Goal: Task Accomplishment & Management: Complete application form

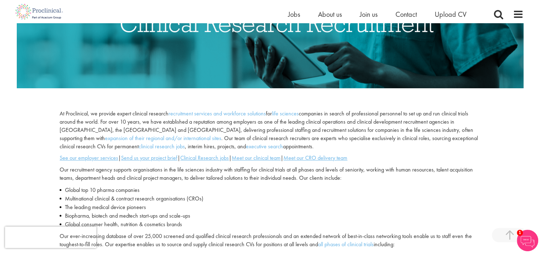
scroll to position [214, 0]
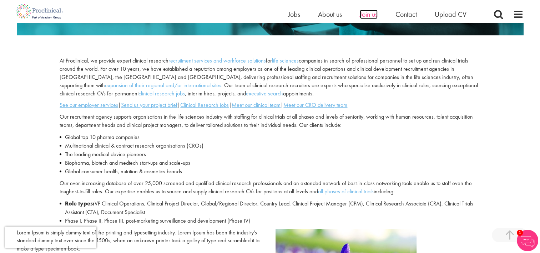
click at [370, 15] on span "Join us" at bounding box center [369, 14] width 18 height 9
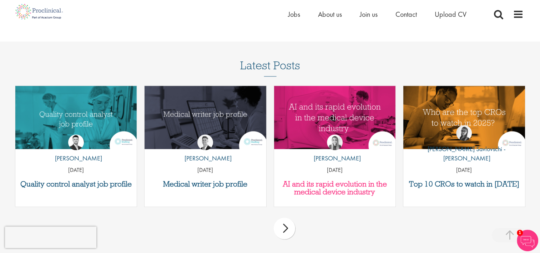
scroll to position [780, 0]
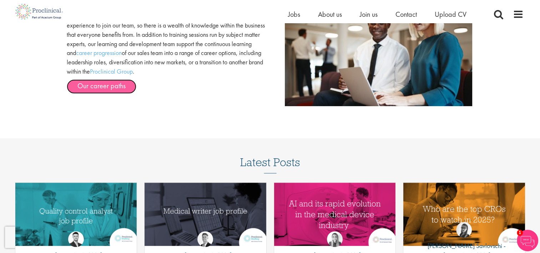
click at [105, 85] on link "Our career paths" at bounding box center [102, 86] width 70 height 14
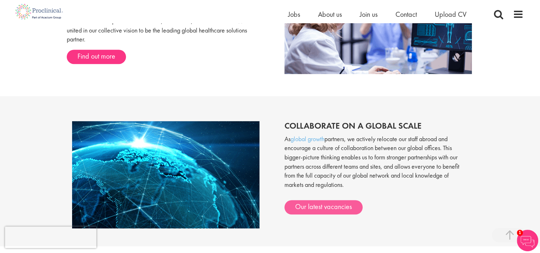
scroll to position [566, 0]
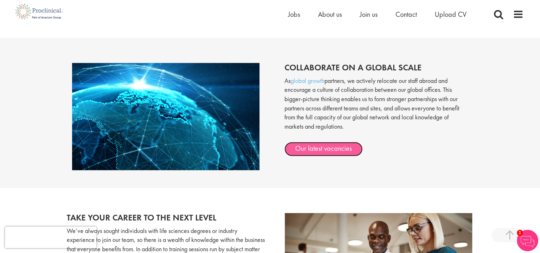
click at [334, 145] on link "Our latest vacancies" at bounding box center [323, 149] width 78 height 14
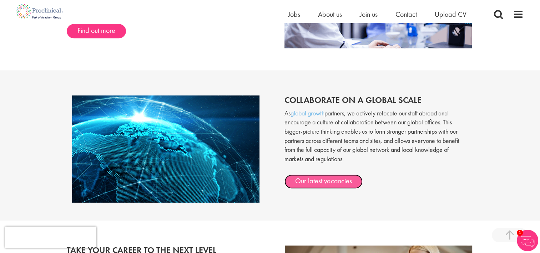
scroll to position [459, 0]
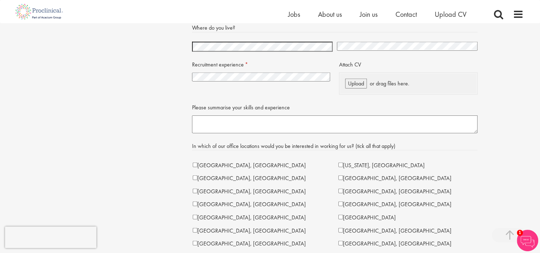
scroll to position [1625, 0]
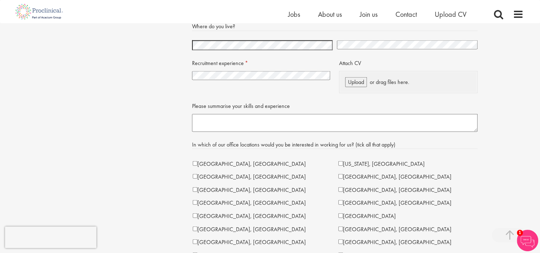
click at [260, 78] on select "I have no previous experience working in recruitment I have recruitment experie…" at bounding box center [261, 75] width 138 height 9
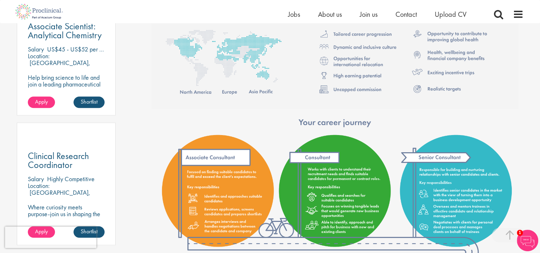
scroll to position [435, 0]
